Goal: Check status: Check status

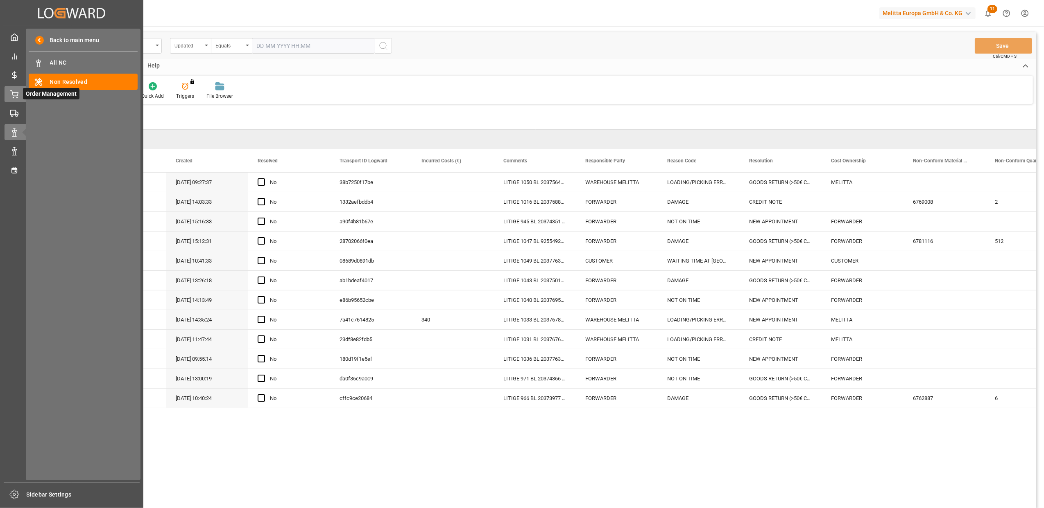
click at [16, 92] on icon at bounding box center [14, 93] width 7 height 5
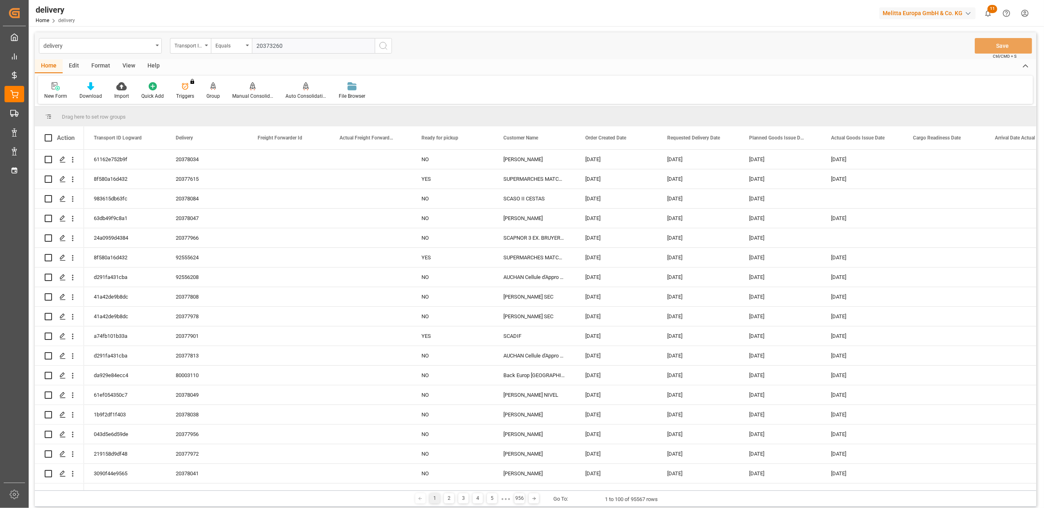
type input "20373260"
click at [386, 47] on icon "search button" at bounding box center [383, 46] width 10 height 10
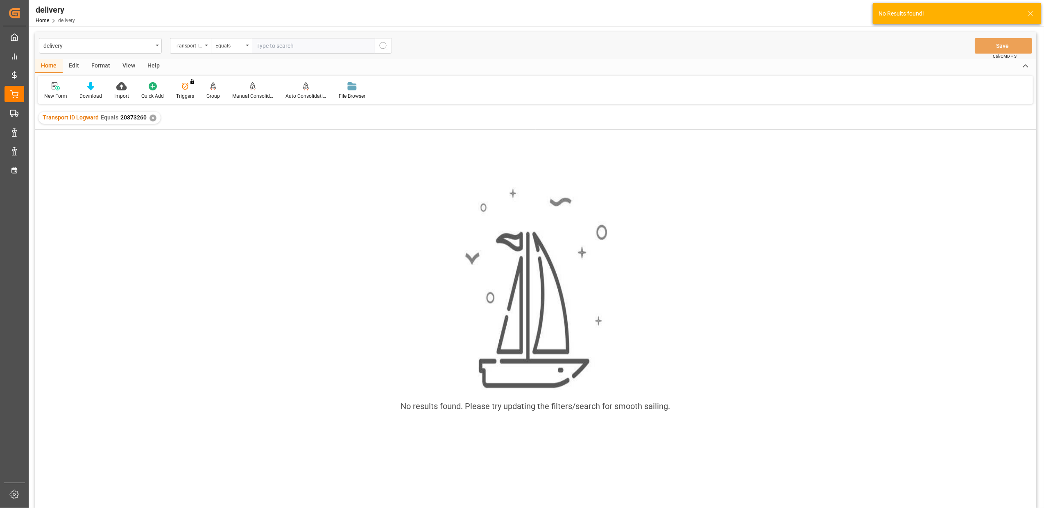
click at [154, 118] on div "✕" at bounding box center [152, 118] width 7 height 7
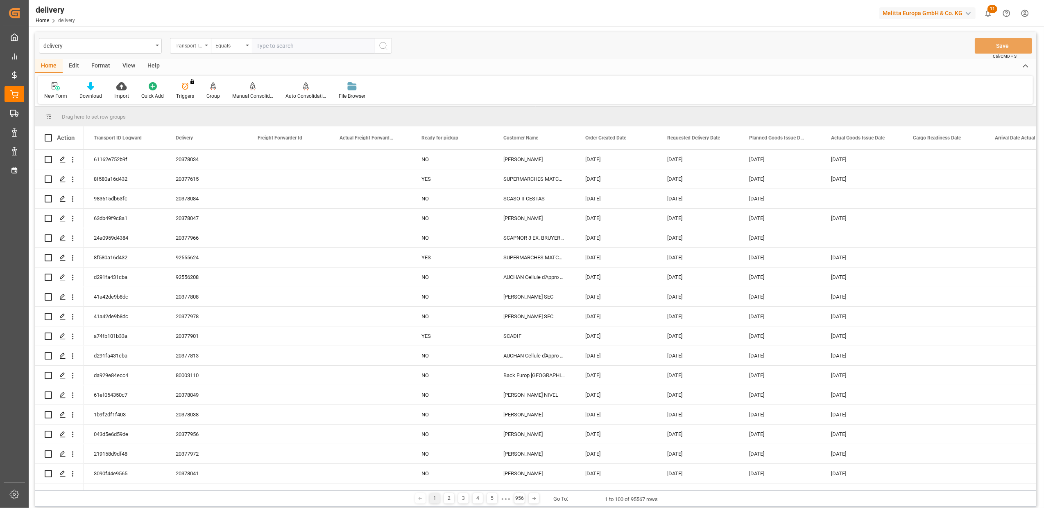
click at [207, 45] on icon "open menu" at bounding box center [206, 46] width 3 height 2
click at [206, 97] on div "Delivery" at bounding box center [231, 100] width 122 height 17
click at [306, 45] on input "text" at bounding box center [313, 46] width 123 height 16
type input "20373260"
click at [382, 40] on button "search button" at bounding box center [383, 46] width 17 height 16
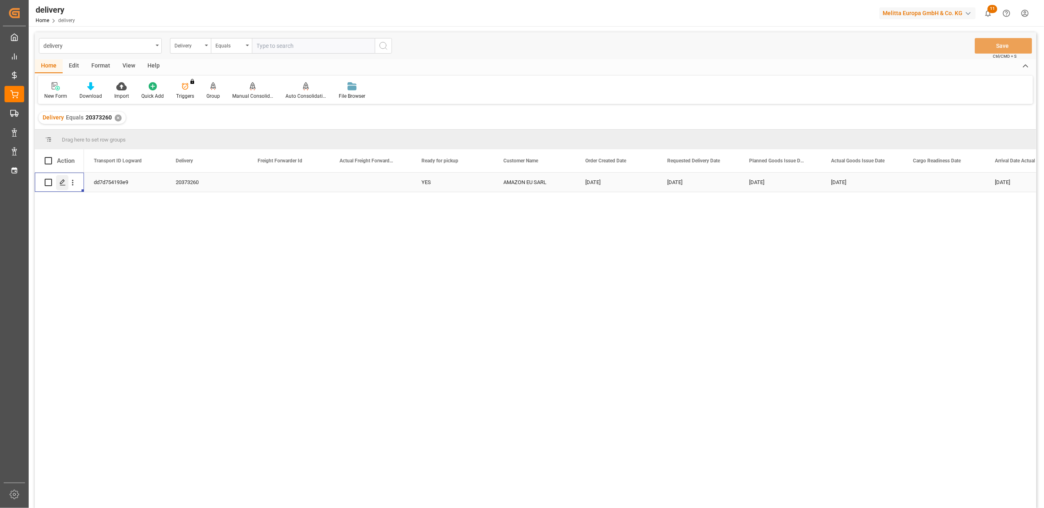
click at [64, 184] on icon "Press SPACE to select this row." at bounding box center [62, 182] width 7 height 7
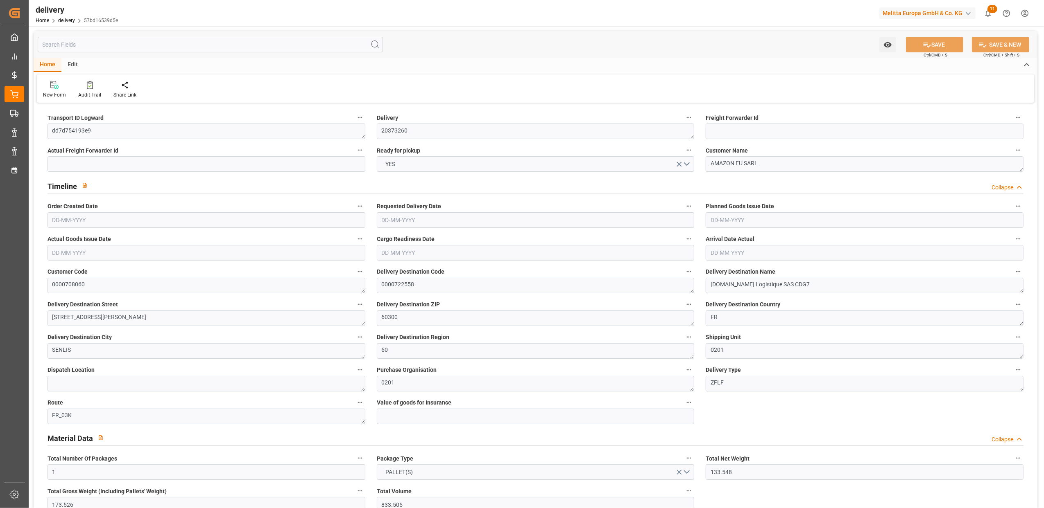
type input "[DATE]"
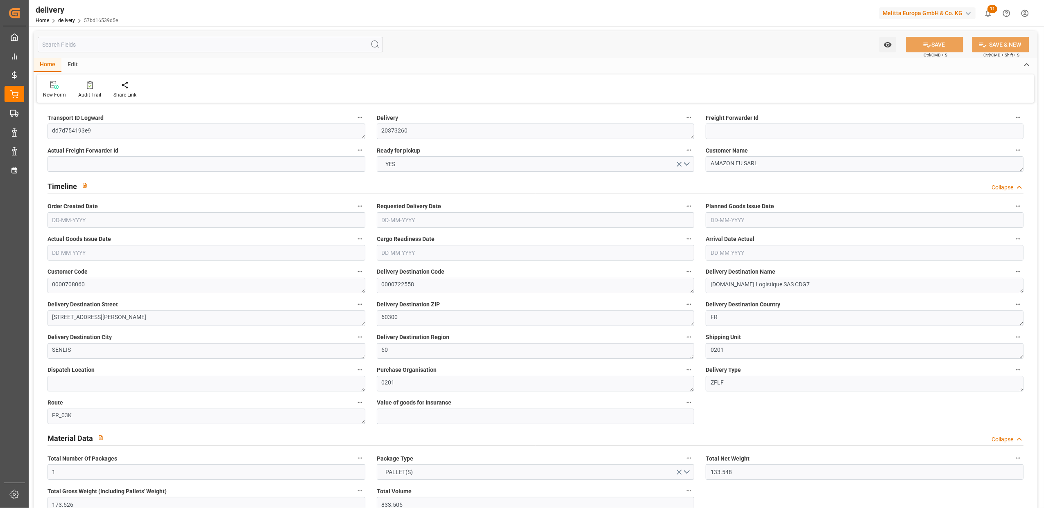
type input "[DATE] 11:02"
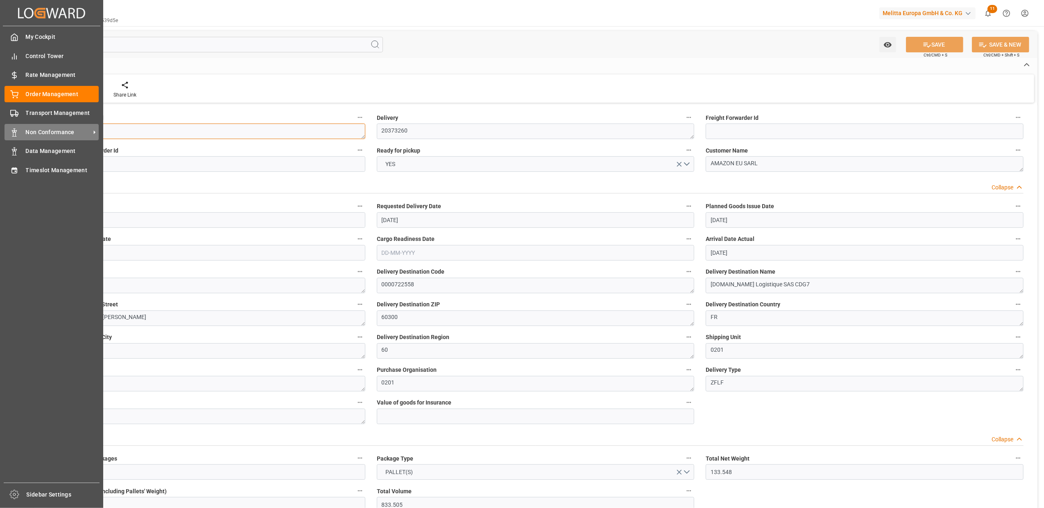
drag, startPoint x: 87, startPoint y: 132, endPoint x: 23, endPoint y: 131, distance: 63.9
click at [23, 131] on div "Created by potrace 1.15, written by [PERSON_NAME] [DATE]-[DATE] Created by potr…" at bounding box center [522, 254] width 1044 height 508
click at [8, 112] on div at bounding box center [12, 113] width 14 height 9
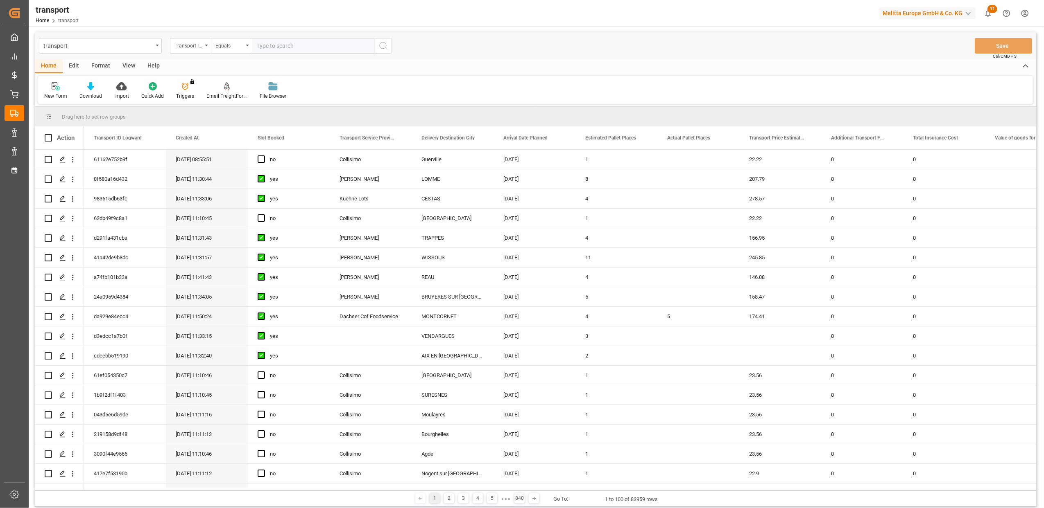
type input "dd7d754193e9"
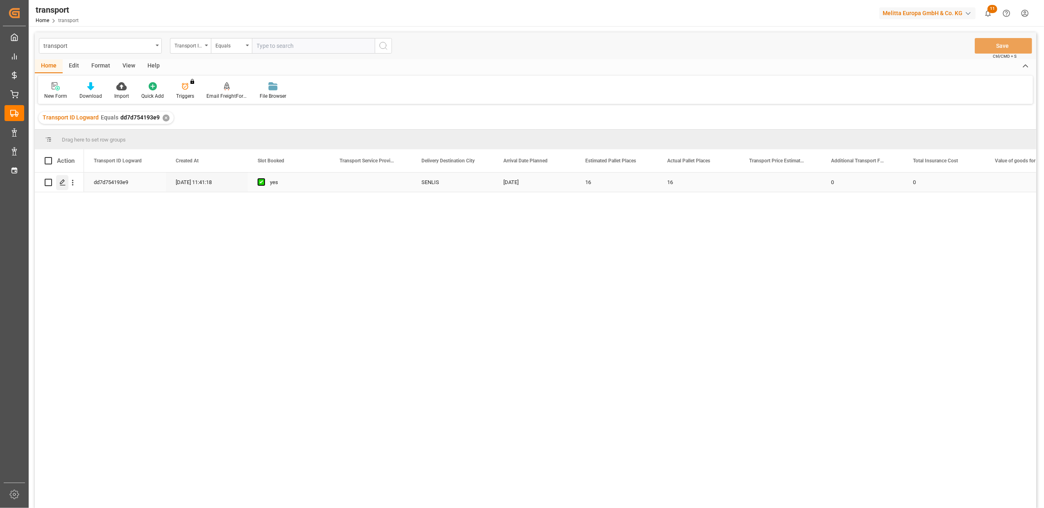
click at [66, 183] on icon "Press SPACE to select this row." at bounding box center [62, 182] width 7 height 7
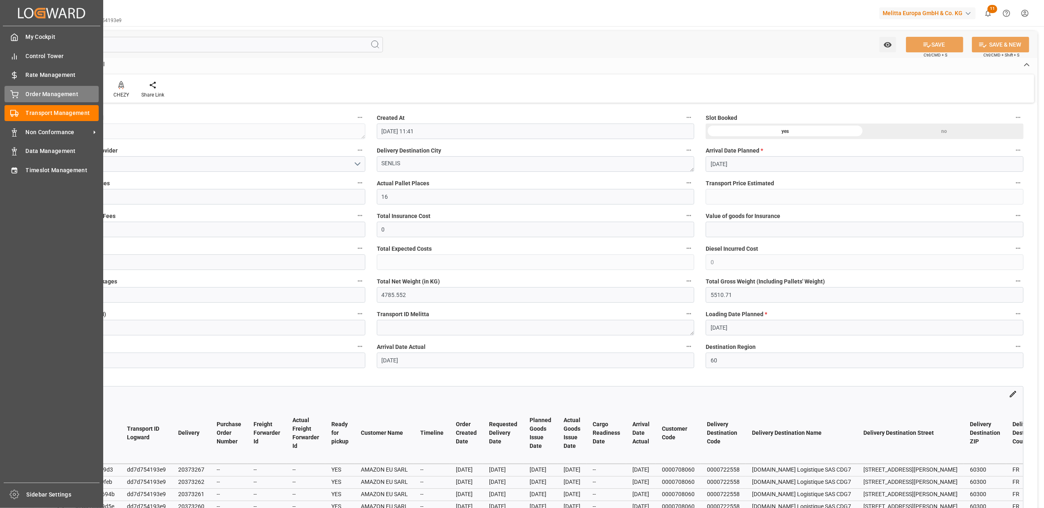
click at [28, 97] on span "Order Management" at bounding box center [62, 94] width 73 height 9
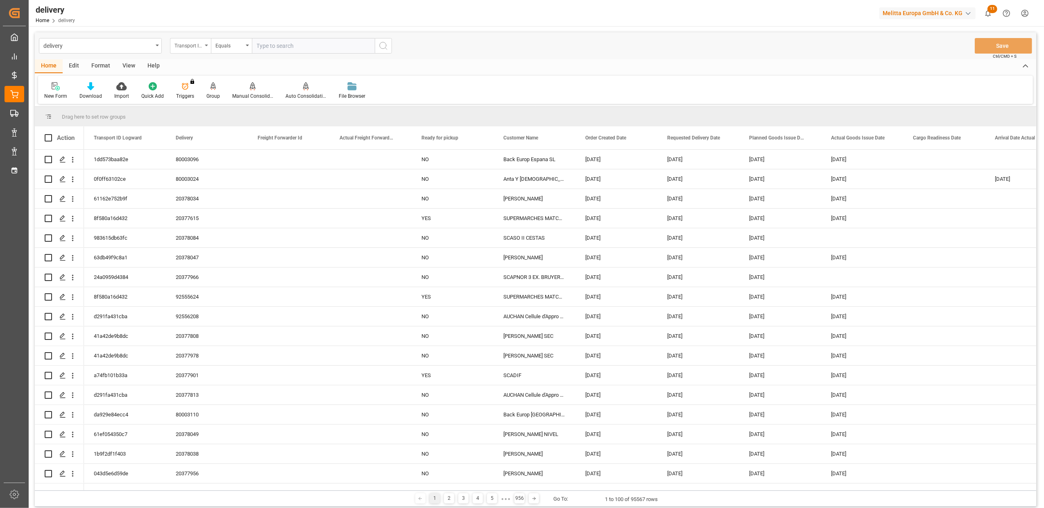
click at [206, 45] on icon "open menu" at bounding box center [206, 46] width 3 height 2
drag, startPoint x: 209, startPoint y: 104, endPoint x: 226, endPoint y: 87, distance: 23.7
click at [209, 103] on div "Delivery" at bounding box center [231, 100] width 122 height 17
click at [295, 50] on input "text" at bounding box center [313, 46] width 123 height 16
type input "20375307"
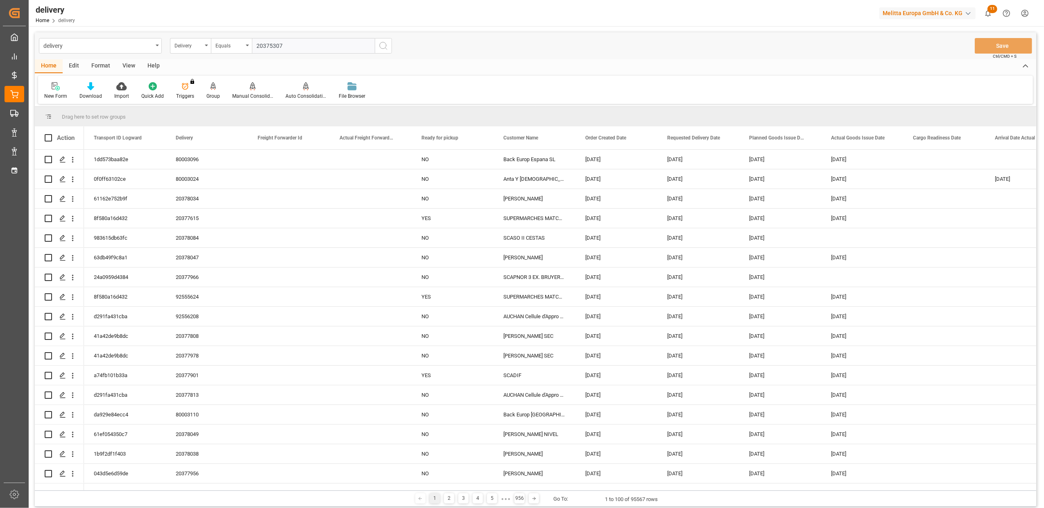
click at [380, 47] on icon "search button" at bounding box center [383, 46] width 10 height 10
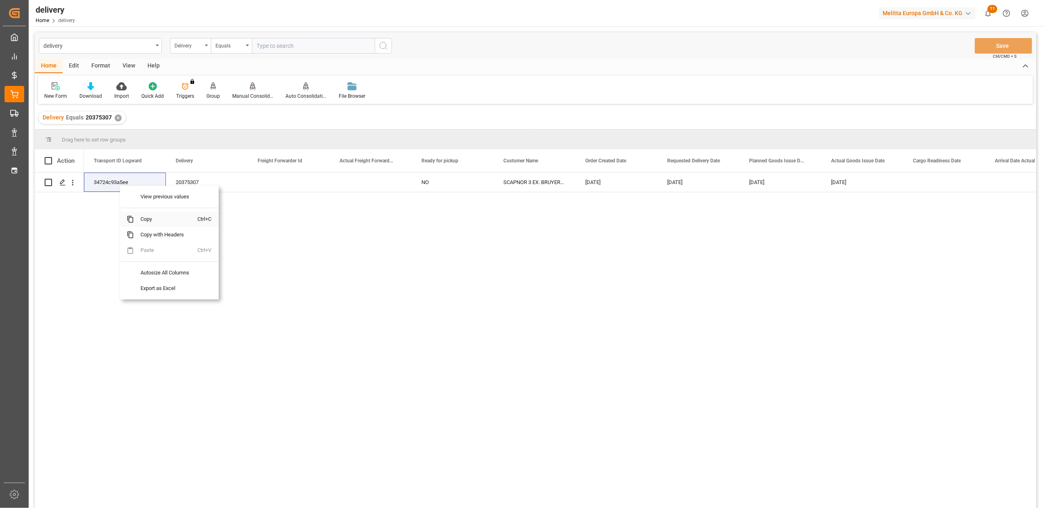
click at [154, 222] on span "Copy" at bounding box center [166, 220] width 64 height 16
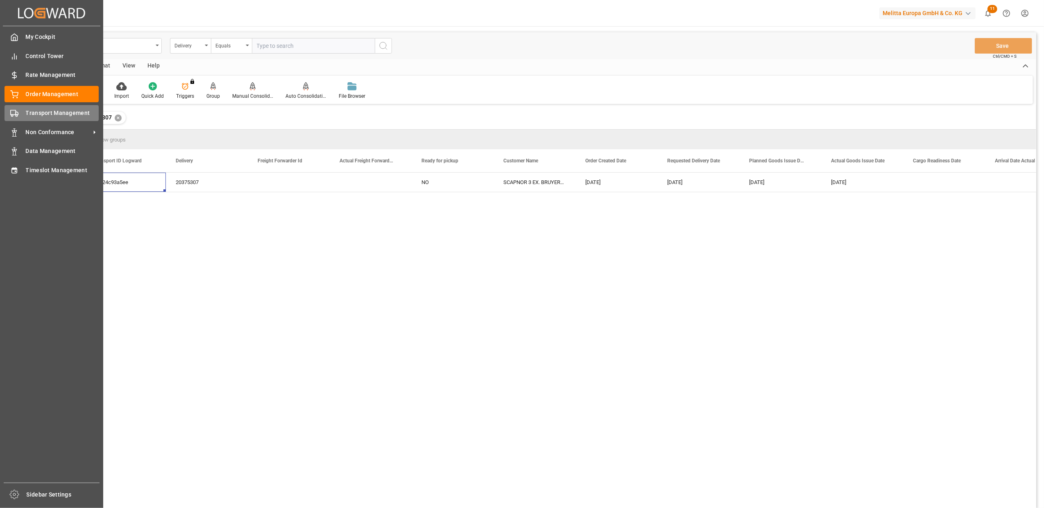
click at [20, 111] on div "Transport Management Transport Management" at bounding box center [52, 113] width 94 height 16
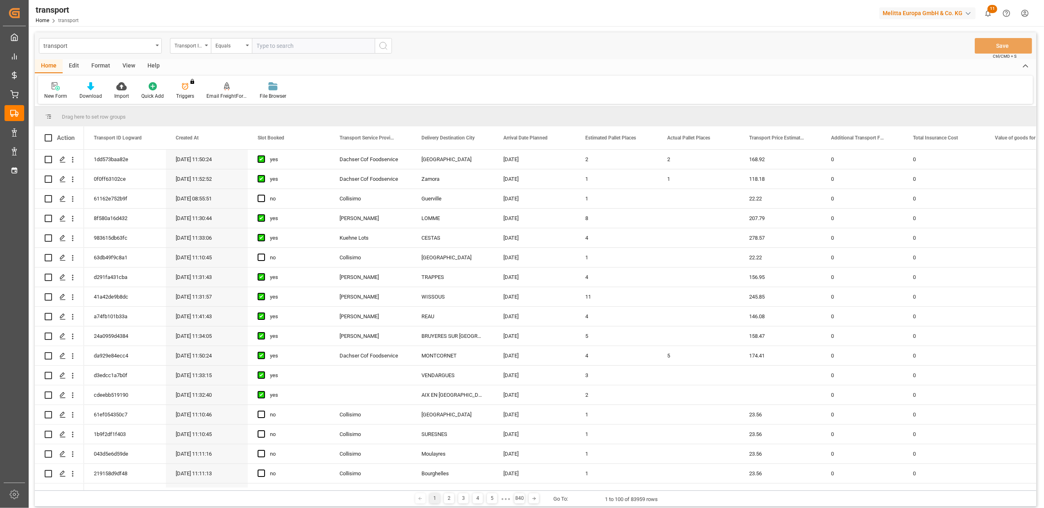
click at [364, 46] on input "text" at bounding box center [313, 46] width 123 height 16
paste input "34724c93a5ee"
type input "34724c93a5ee"
click at [384, 47] on icon "search button" at bounding box center [383, 46] width 10 height 10
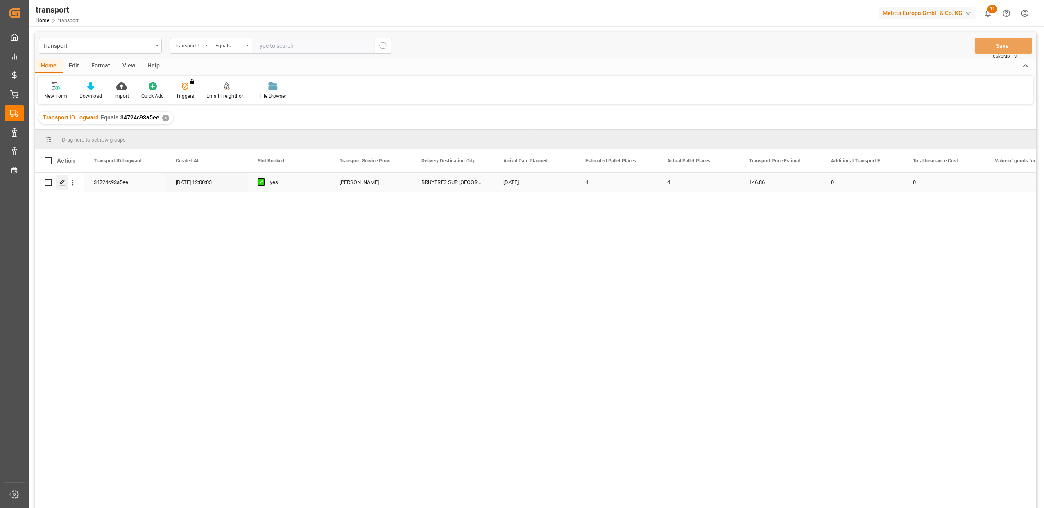
click at [60, 184] on icon "Press SPACE to select this row." at bounding box center [62, 182] width 7 height 7
